Goal: Task Accomplishment & Management: Manage account settings

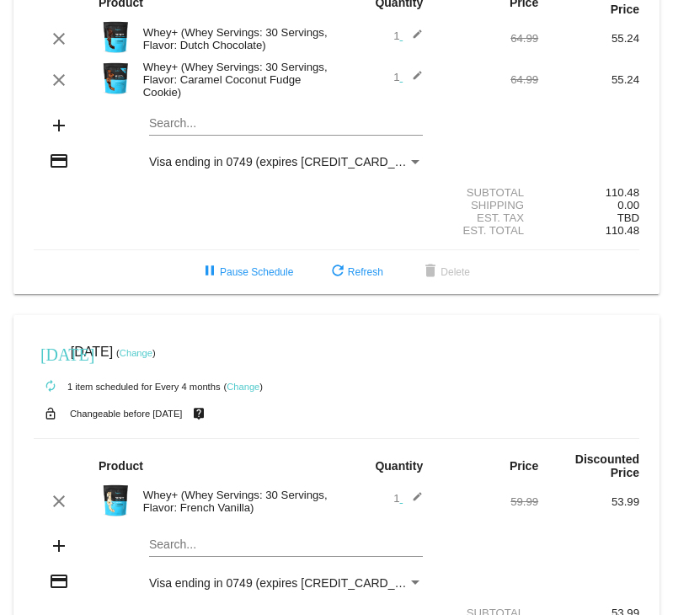
scroll to position [169, 0]
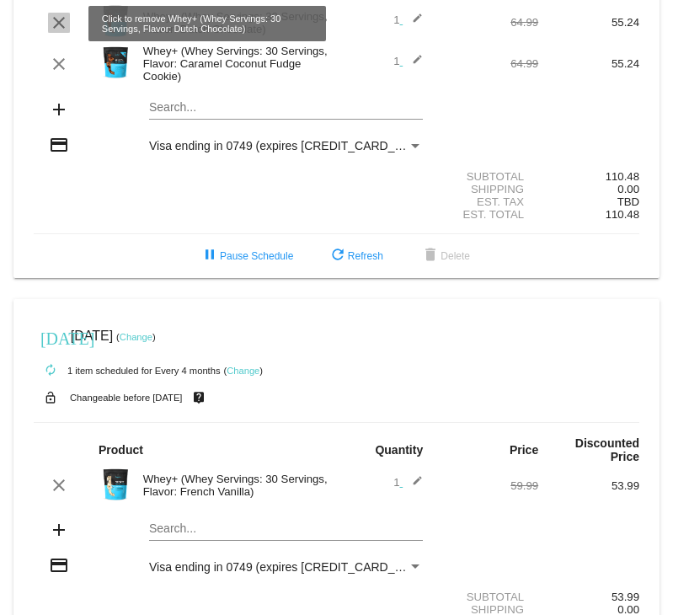
click at [64, 28] on mat-icon "clear" at bounding box center [59, 23] width 20 height 20
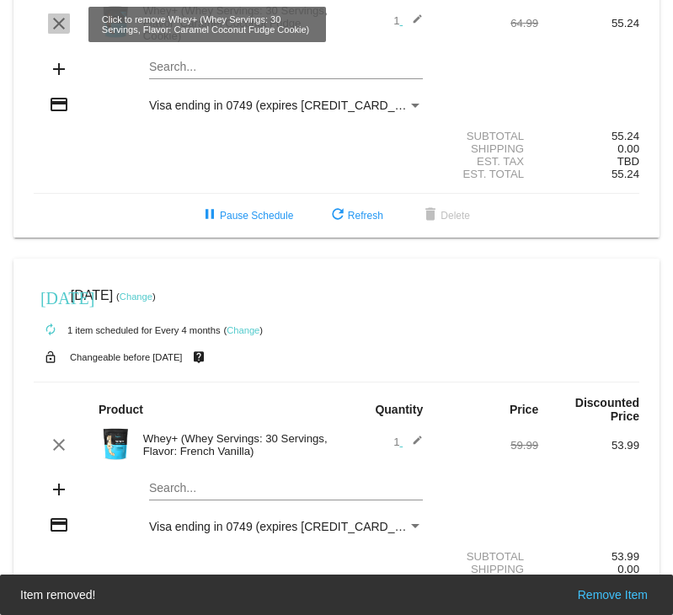
click at [57, 24] on mat-icon "clear" at bounding box center [59, 23] width 20 height 20
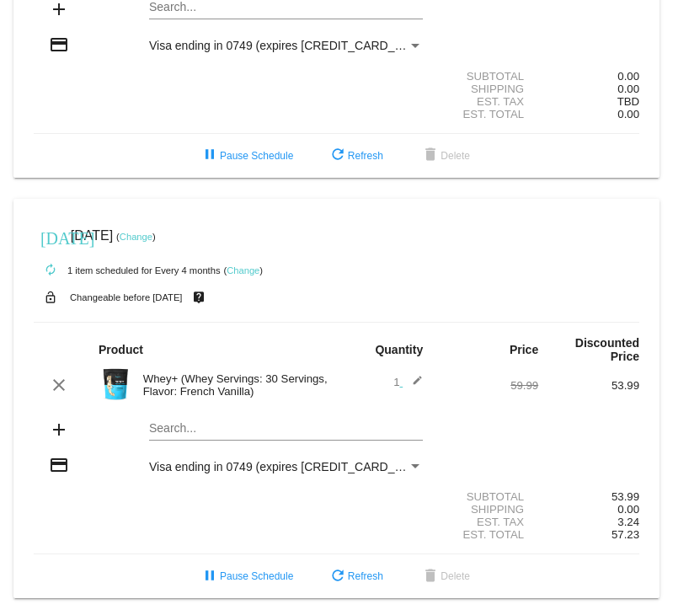
click at [52, 14] on mat-icon "add" at bounding box center [59, 9] width 20 height 20
click at [186, 13] on mat-card "[DATE] [DATE] ( Change ) autorenew 0 items scheduled for Every 30 days ( Change…" at bounding box center [336, 7] width 646 height 342
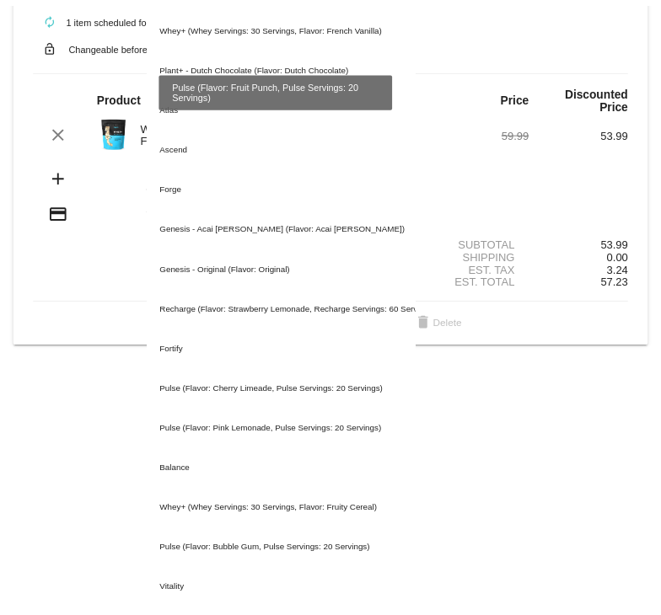
scroll to position [506, 0]
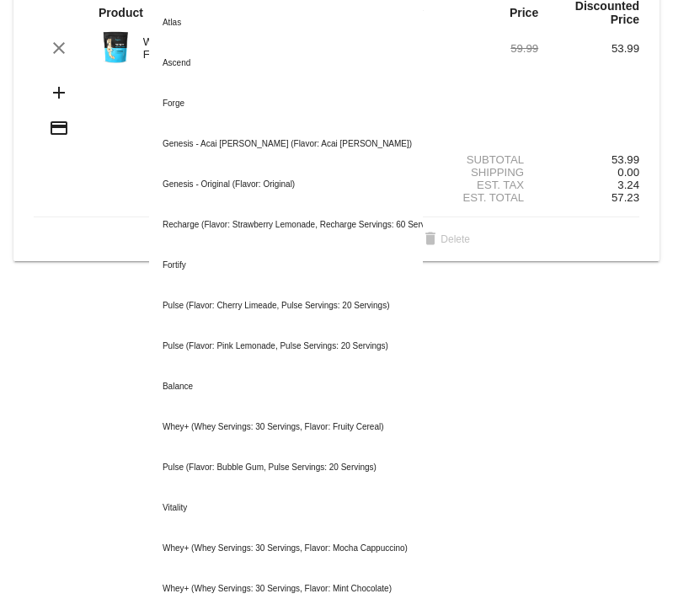
click at [114, 57] on img at bounding box center [116, 47] width 34 height 34
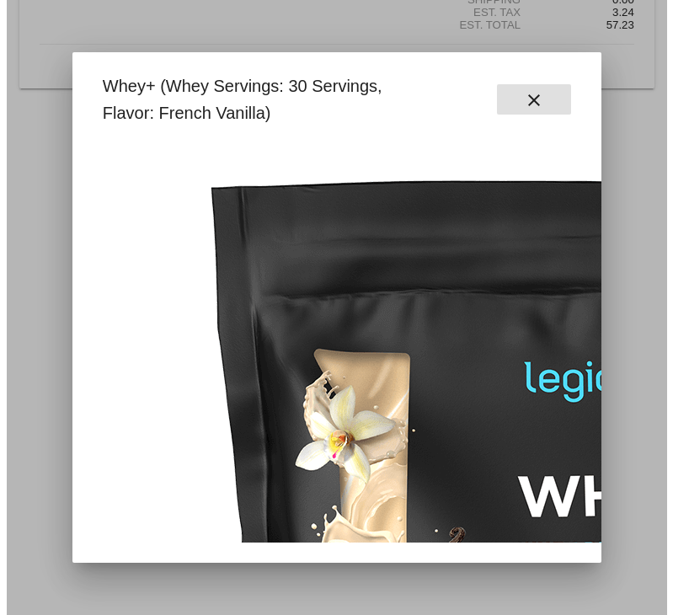
scroll to position [177, 0]
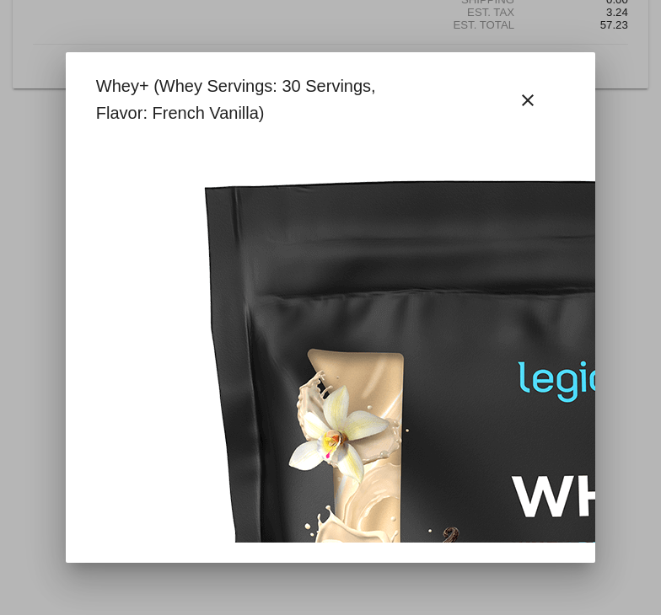
click at [657, 164] on div at bounding box center [330, 307] width 661 height 615
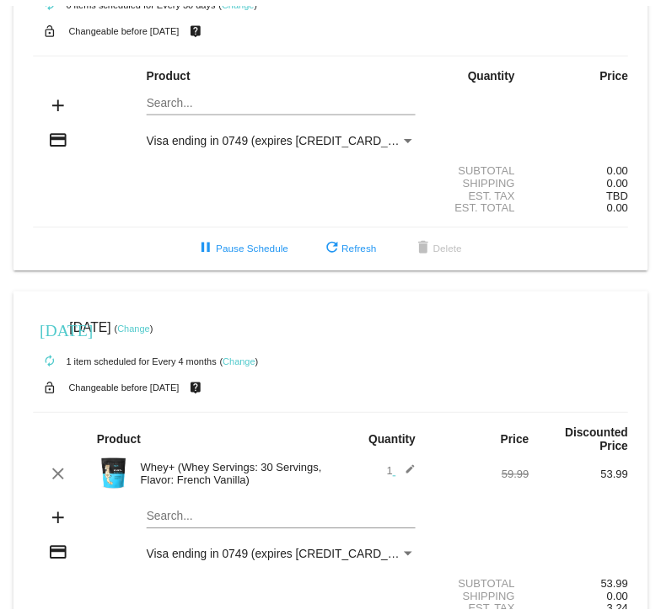
scroll to position [169, 0]
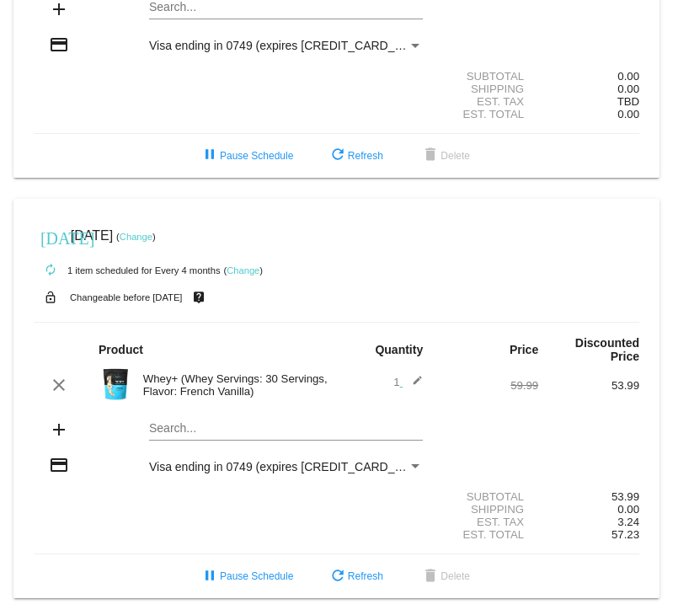
click at [153, 240] on link "Change" at bounding box center [136, 237] width 33 height 10
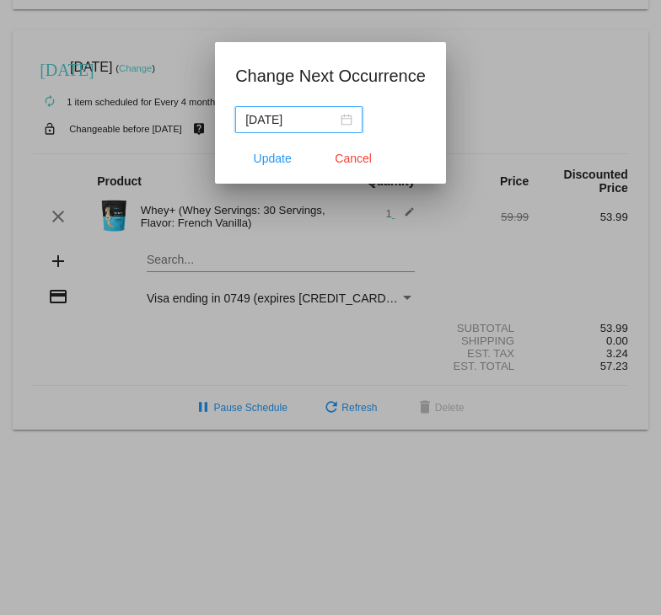
click at [348, 120] on div "[DATE]" at bounding box center [298, 119] width 107 height 19
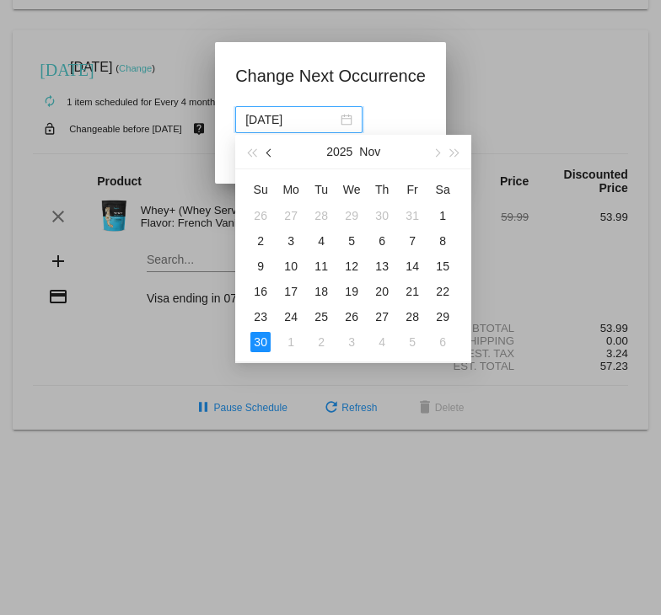
click at [266, 153] on span "button" at bounding box center [270, 152] width 8 height 8
click at [384, 214] on table "Su Mo Tu We Th Fr Sa 31 1 2 3 4 5 6 7 8 9 10 11 12 13 14 15 16 17 18 19 20 21 2…" at bounding box center [351, 265] width 212 height 179
click at [317, 240] on div "9" at bounding box center [321, 241] width 20 height 20
type input "[DATE]"
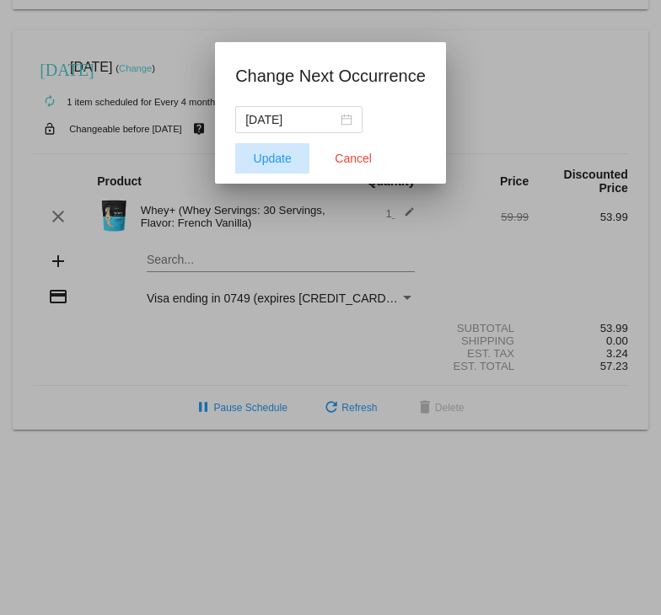
click at [287, 159] on span "Update" at bounding box center [273, 158] width 38 height 13
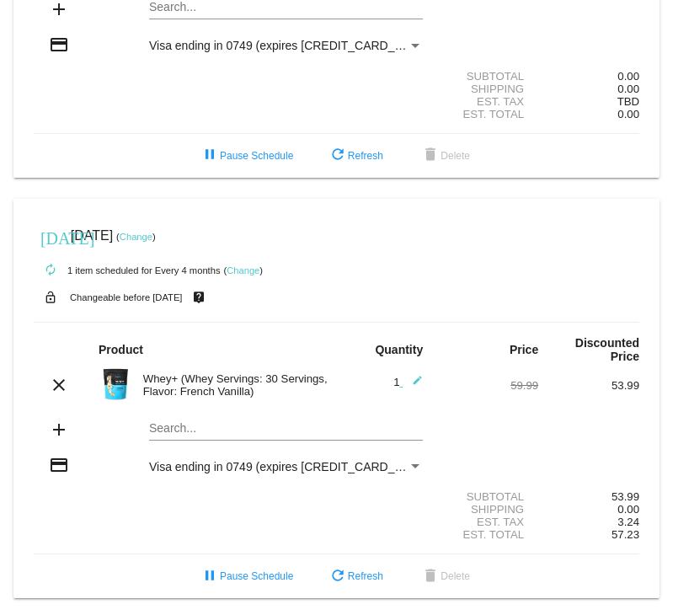
click at [246, 270] on link "Change" at bounding box center [243, 271] width 33 height 10
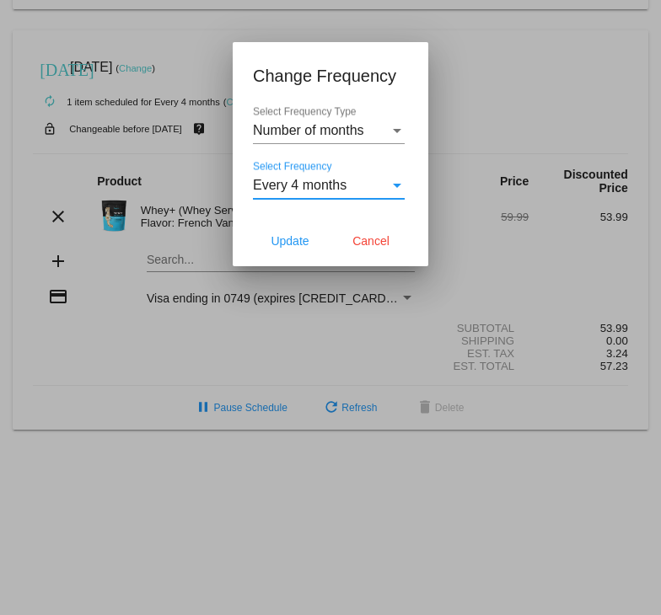
click at [399, 184] on div "Select Frequency" at bounding box center [397, 186] width 8 height 4
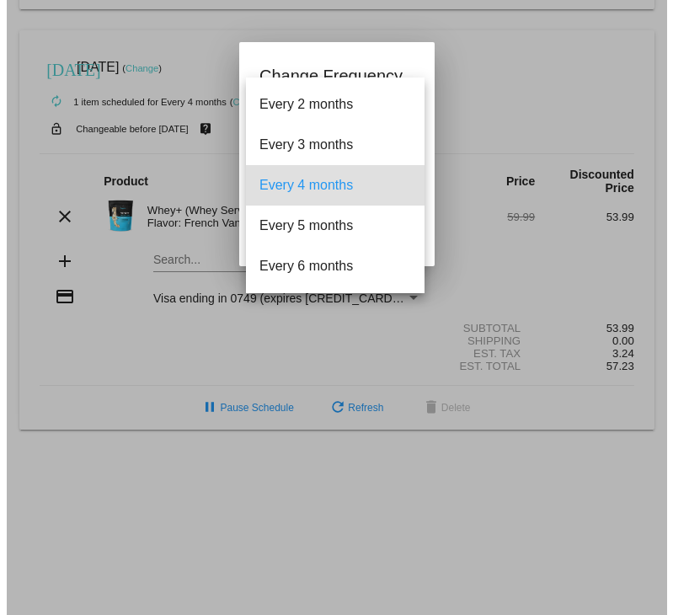
scroll to position [0, 0]
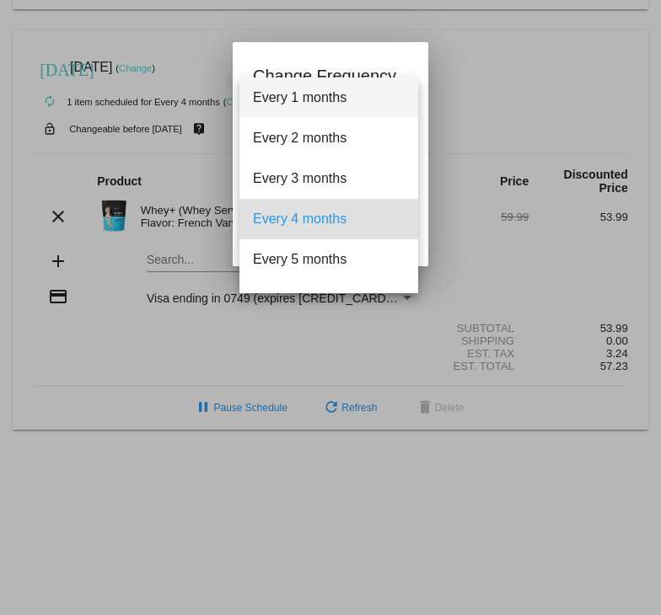
click at [337, 99] on span "Every 1 months" at bounding box center [329, 98] width 152 height 40
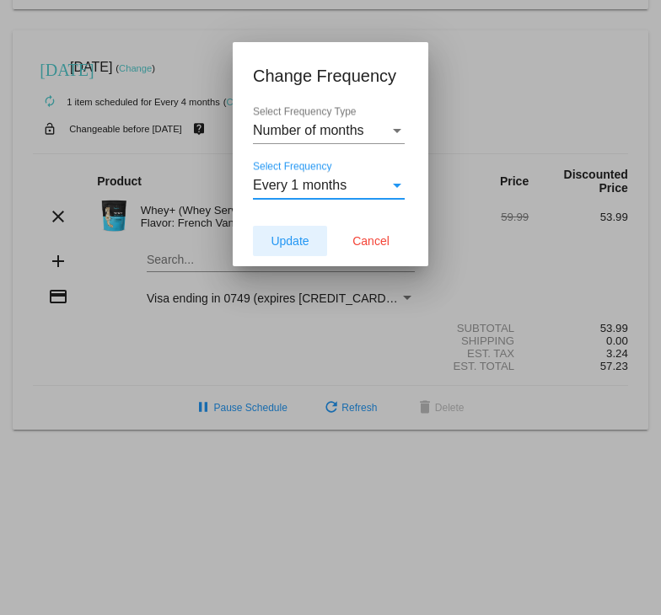
click at [292, 243] on span "Update" at bounding box center [290, 240] width 38 height 13
